Goal: Task Accomplishment & Management: Manage account settings

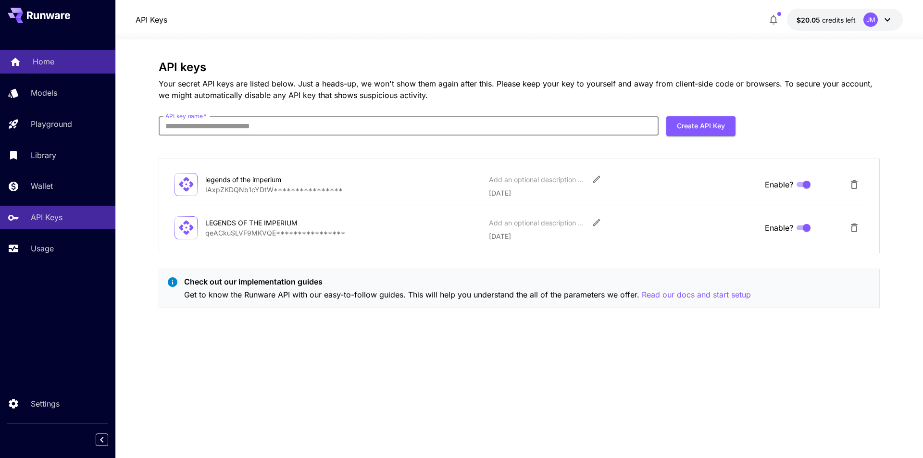
click at [42, 66] on p "Home" at bounding box center [44, 62] width 22 height 12
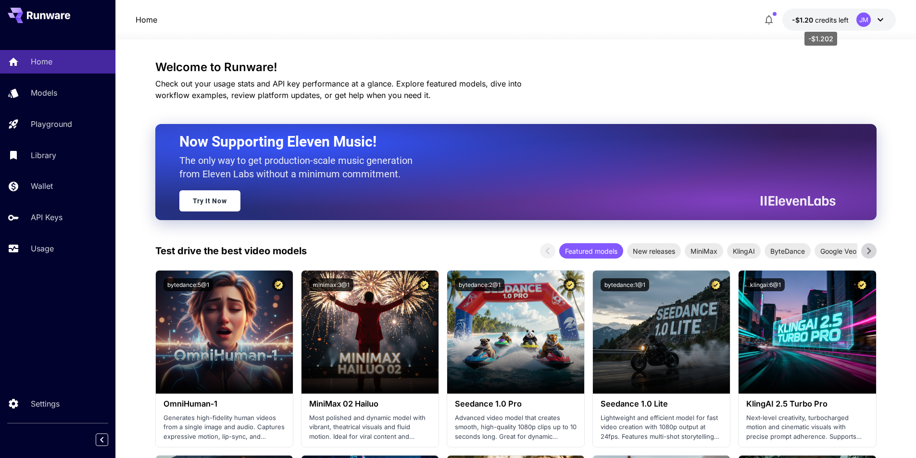
click at [807, 25] on p "-$1.20 credits left" at bounding box center [820, 20] width 57 height 10
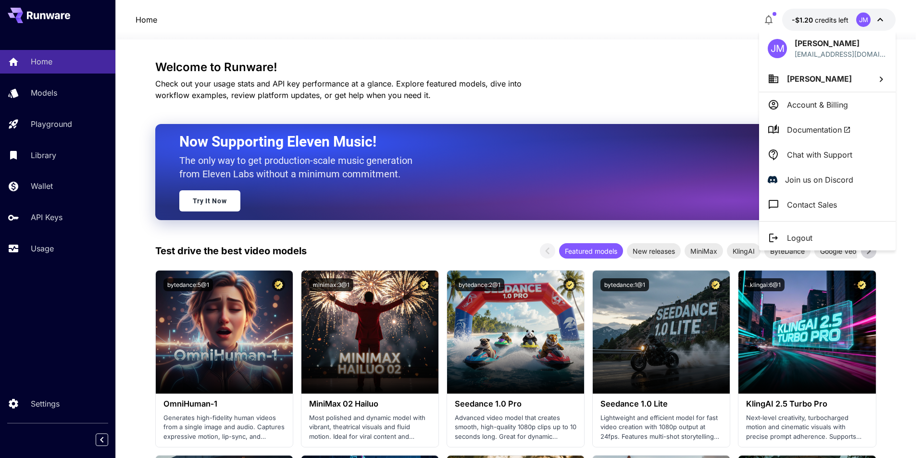
click at [536, 53] on div at bounding box center [461, 229] width 923 height 458
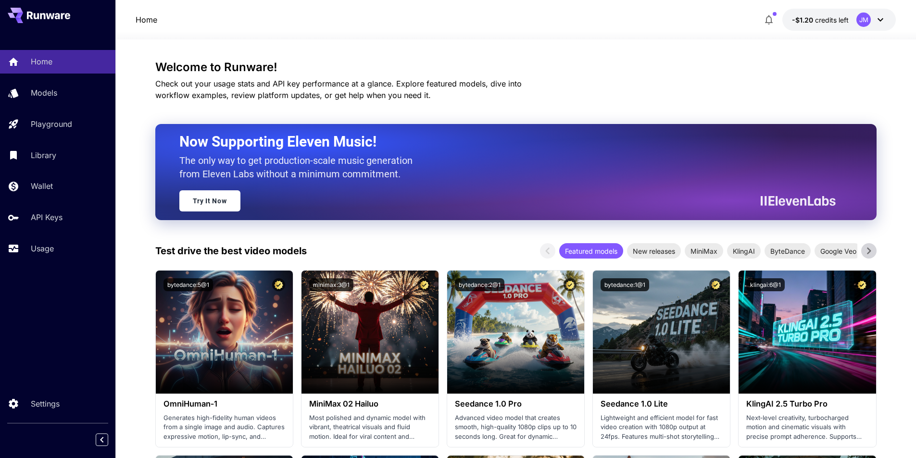
click at [772, 20] on icon "button" at bounding box center [769, 20] width 8 height 10
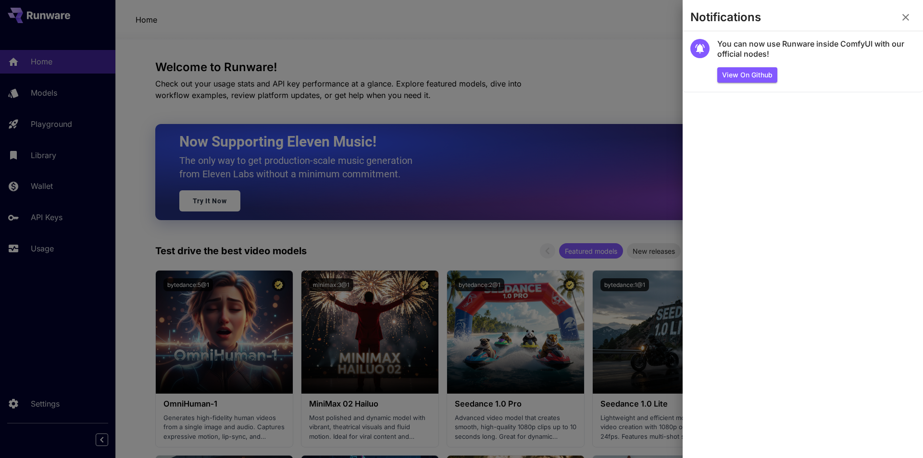
click at [497, 24] on div at bounding box center [461, 229] width 923 height 458
